Goal: Check status: Check status

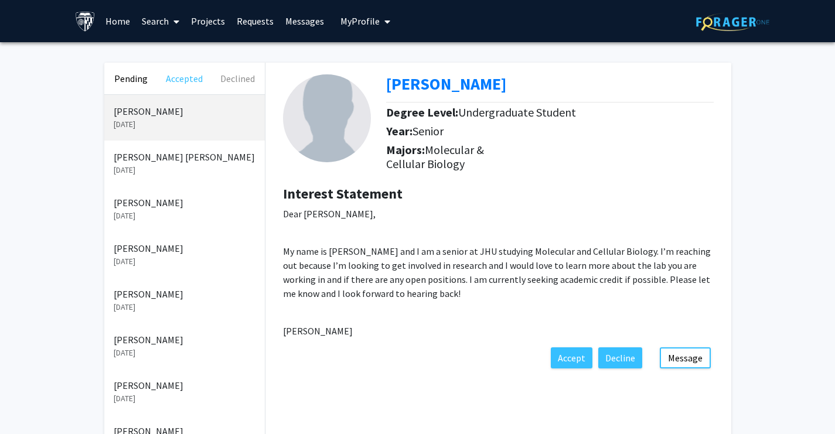
click at [186, 81] on button "Accepted" at bounding box center [184, 79] width 53 height 32
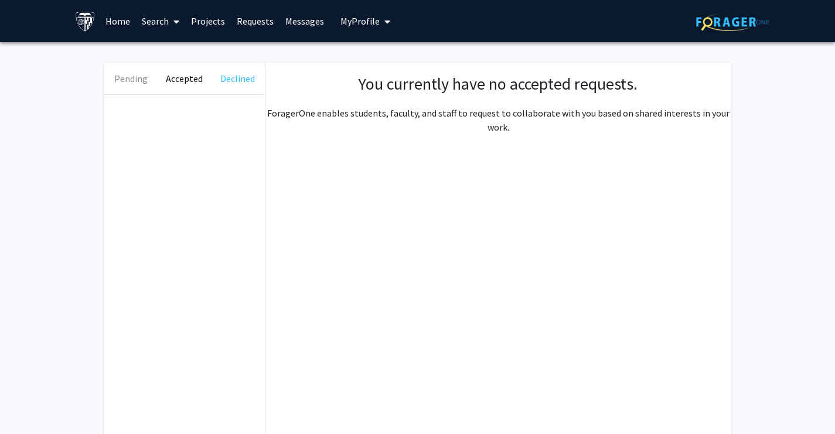
click at [236, 79] on button "Declined" at bounding box center [237, 79] width 53 height 32
click at [121, 79] on button "Pending" at bounding box center [130, 79] width 53 height 32
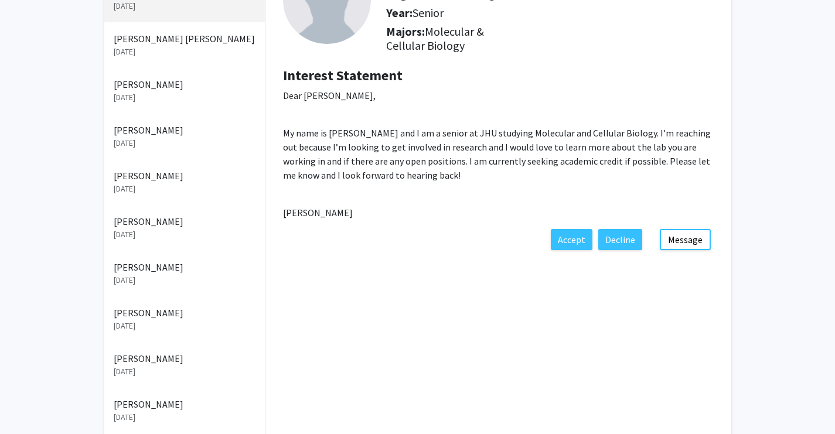
scroll to position [120, 0]
